Goal: Information Seeking & Learning: Learn about a topic

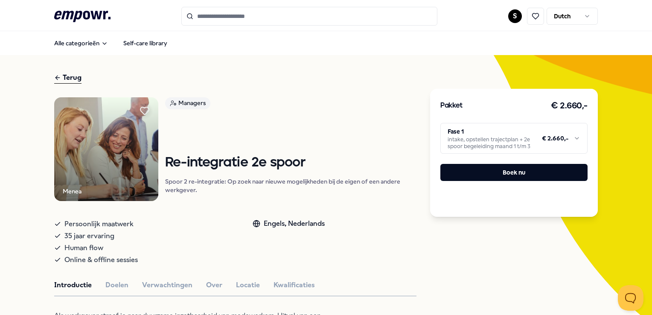
click at [256, 19] on input "Search for products, categories or subcategories" at bounding box center [309, 16] width 256 height 19
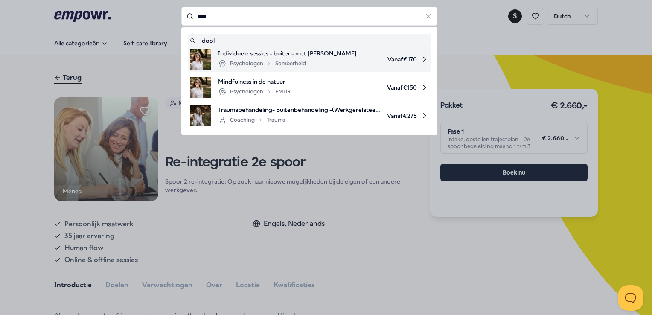
click at [288, 59] on div "Psychologen Somberheid" at bounding box center [262, 63] width 88 height 10
type input "****"
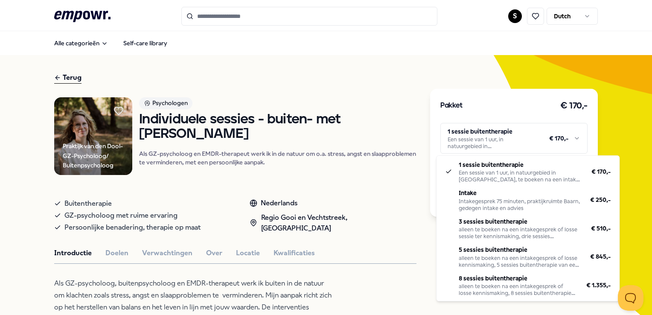
click at [572, 137] on html ".empowr-logo_svg__cls-1{fill:#03032f} S Dutch Alle categorieën Self-care librar…" at bounding box center [326, 157] width 652 height 315
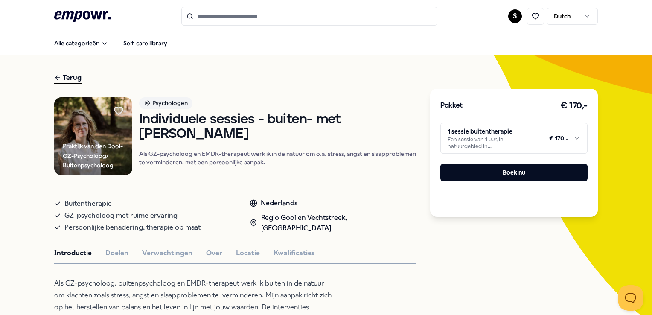
click at [608, 108] on html ".empowr-logo_svg__cls-1{fill:#03032f} S Dutch Alle categorieën Self-care librar…" at bounding box center [326, 157] width 652 height 315
click at [94, 15] on icon at bounding box center [82, 16] width 56 height 11
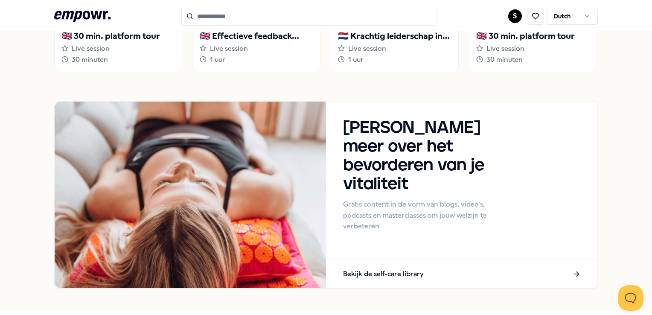
scroll to position [444, 0]
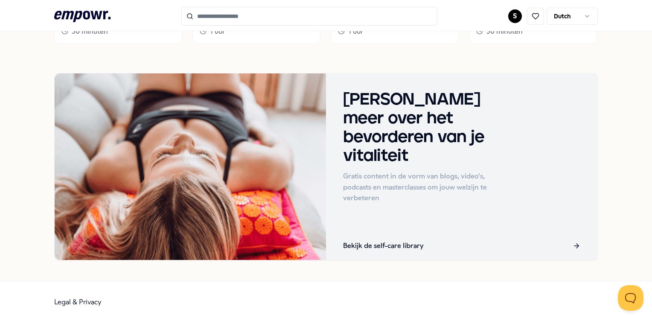
click at [564, 237] on div "Bekijk de self-care library" at bounding box center [461, 246] width 271 height 28
